Goal: Information Seeking & Learning: Check status

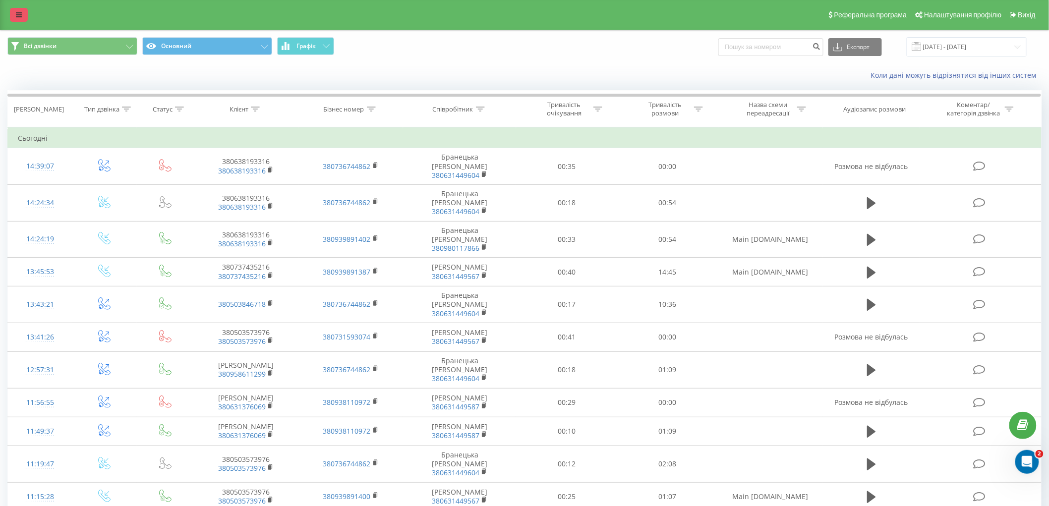
click at [16, 11] on icon at bounding box center [19, 14] width 6 height 7
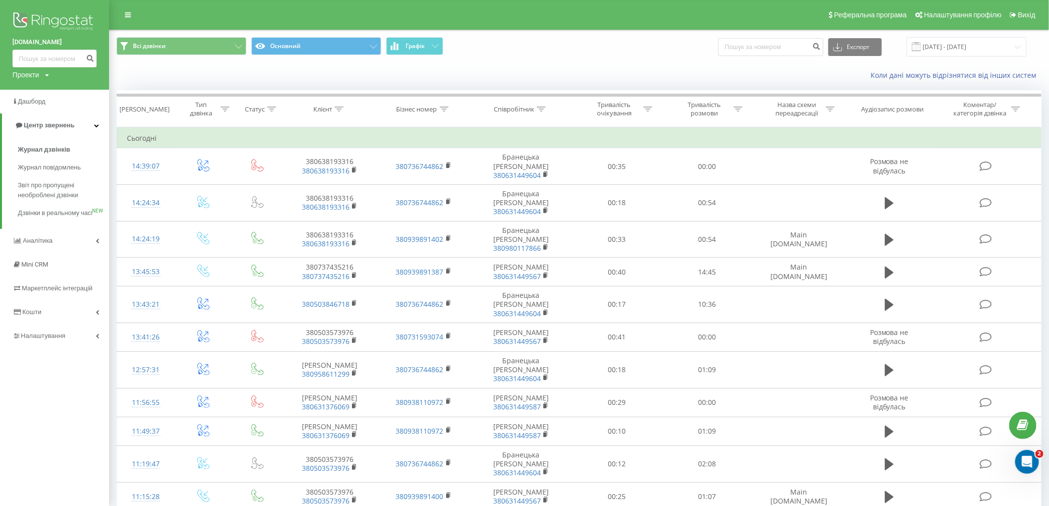
click at [511, 61] on div "Всі дзвінки Основний Графік Експорт .csv .xls .xlsx 19.08.2025 - 19.09.2025" at bounding box center [579, 46] width 939 height 33
click at [780, 53] on input at bounding box center [770, 47] width 105 height 18
paste input "20451252129047"
drag, startPoint x: 789, startPoint y: 43, endPoint x: 693, endPoint y: 55, distance: 96.9
click at [693, 55] on div "Всі дзвінки Основний Графік 20451252129047 Експорт .csv .xls .xlsx 19.08.2025 -…" at bounding box center [579, 46] width 925 height 19
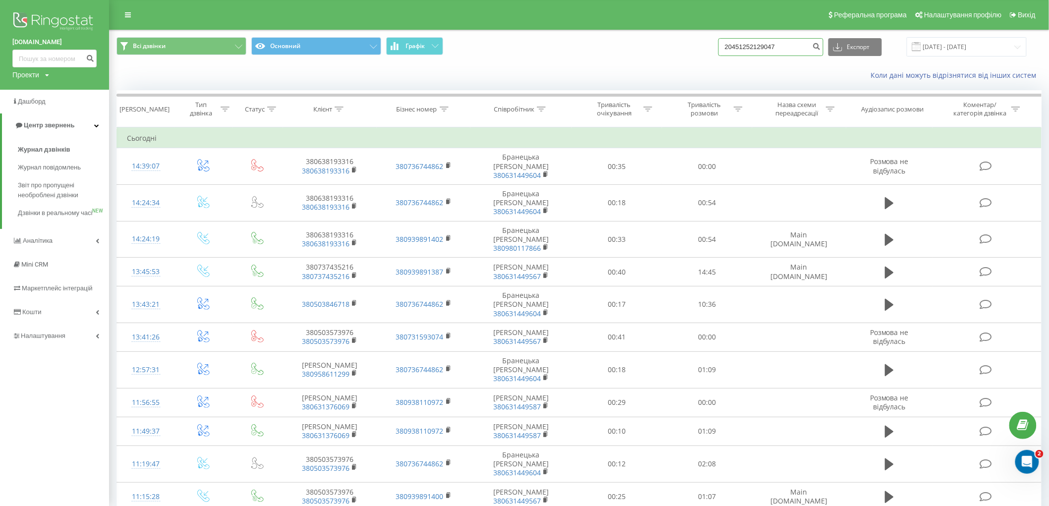
paste input "380638193316"
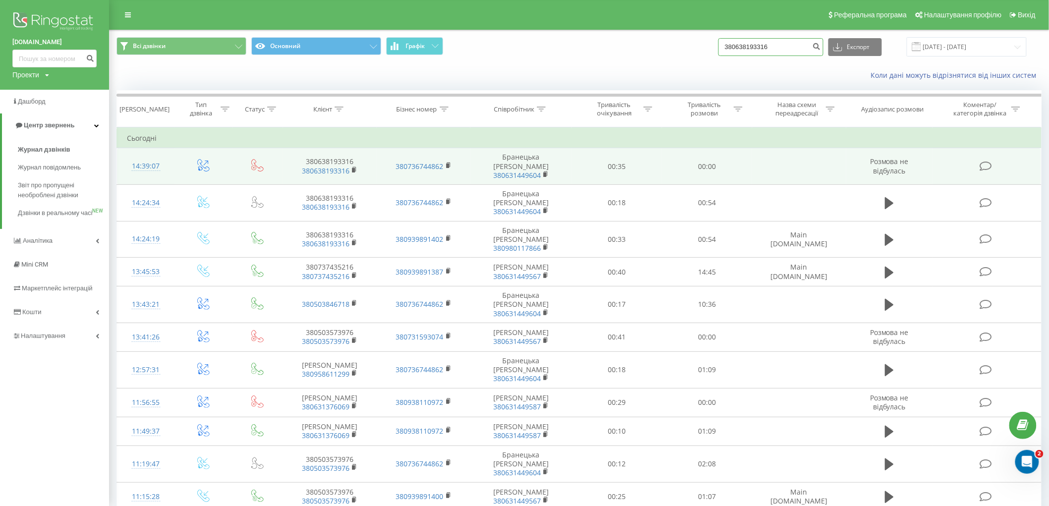
type input "380638193316"
